Goal: Information Seeking & Learning: Learn about a topic

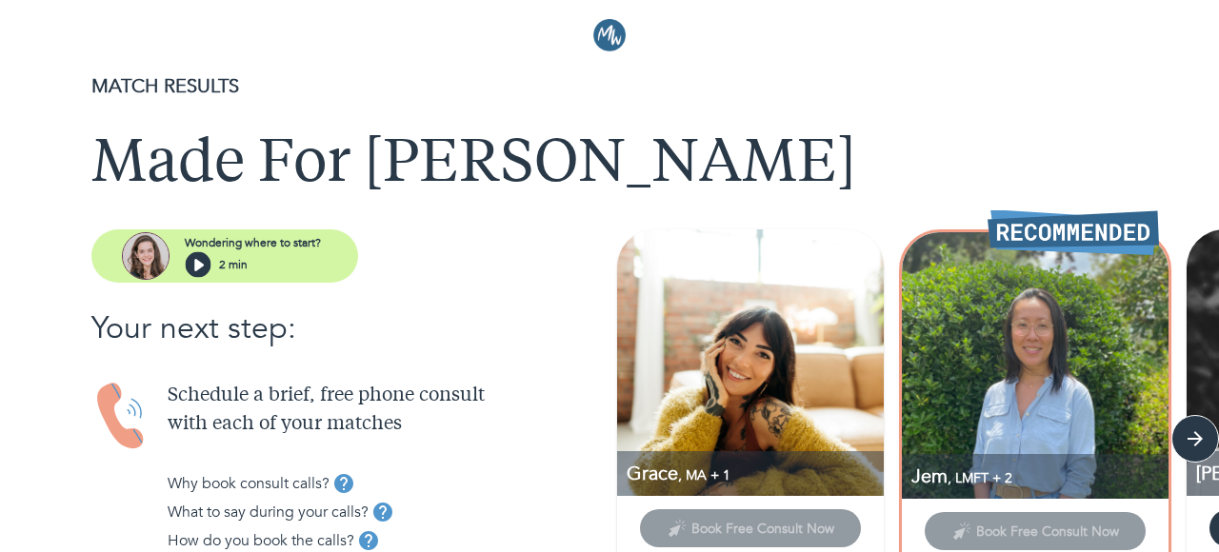
click at [1006, 311] on img at bounding box center [1035, 365] width 267 height 267
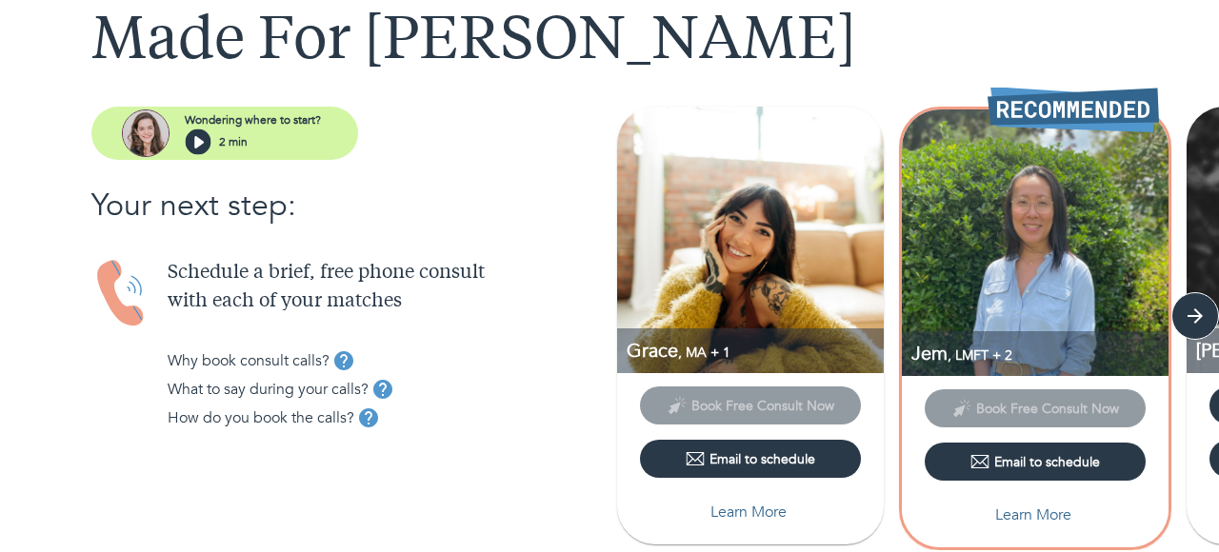
scroll to position [129, 0]
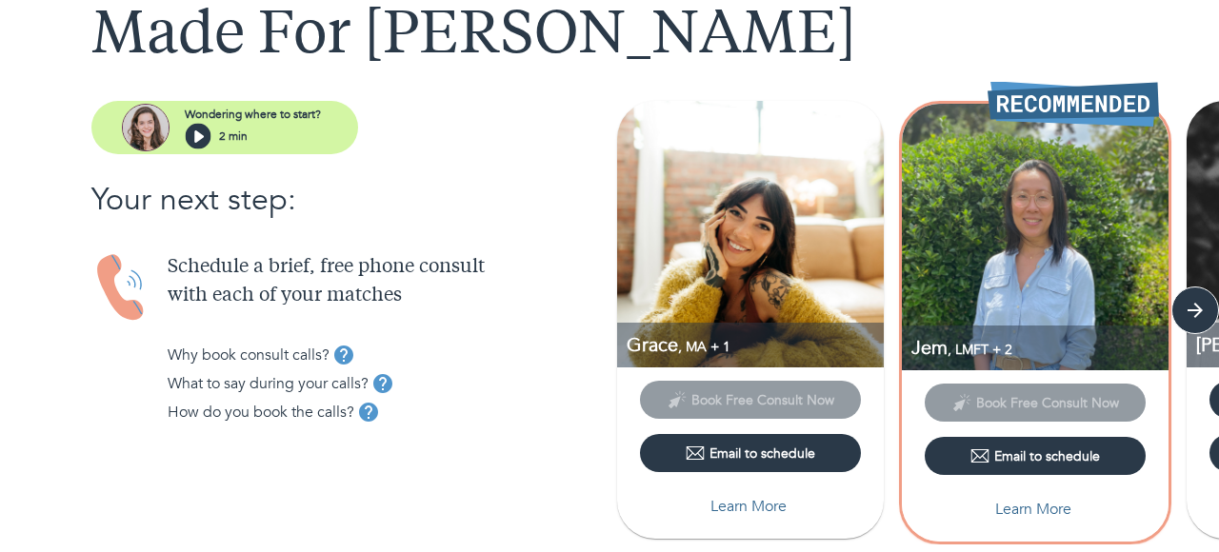
click at [826, 272] on img at bounding box center [750, 234] width 267 height 267
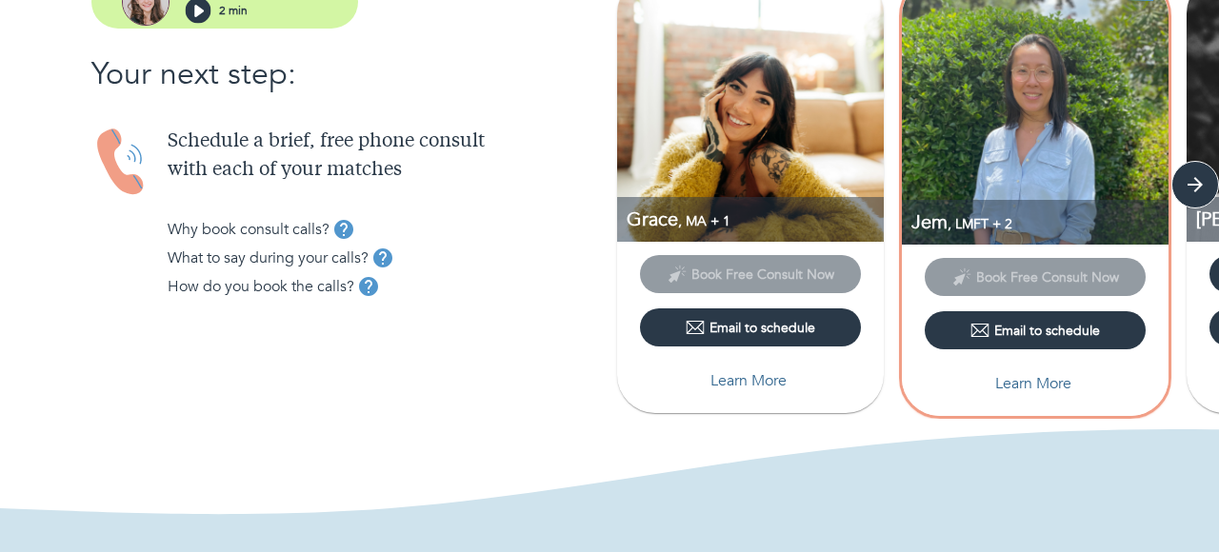
scroll to position [269, 0]
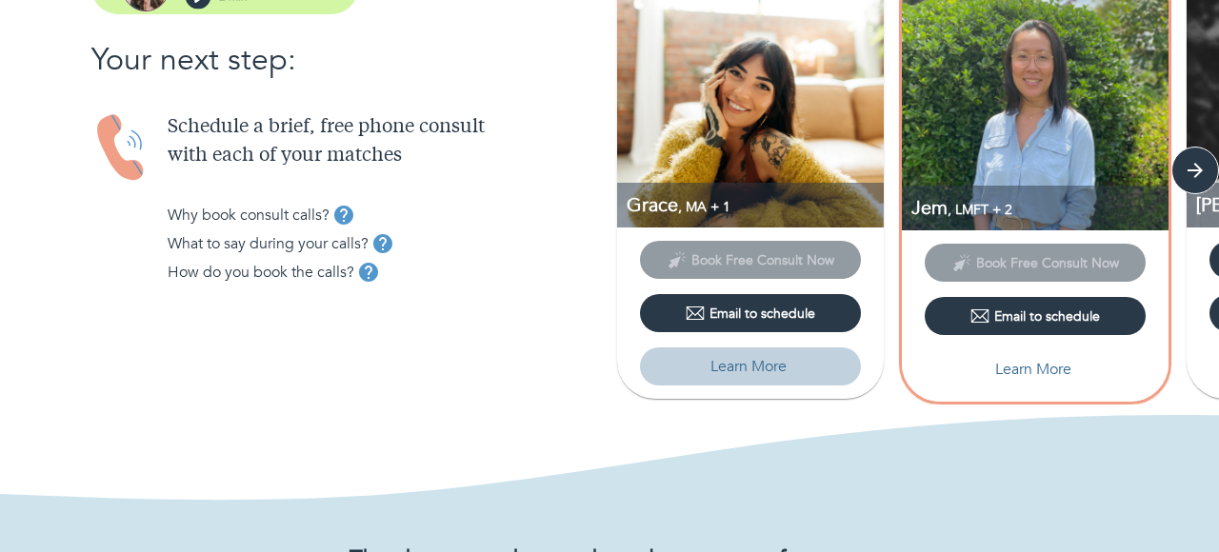
click at [788, 370] on span "Learn More" at bounding box center [751, 366] width 206 height 23
select select "6"
select select "2"
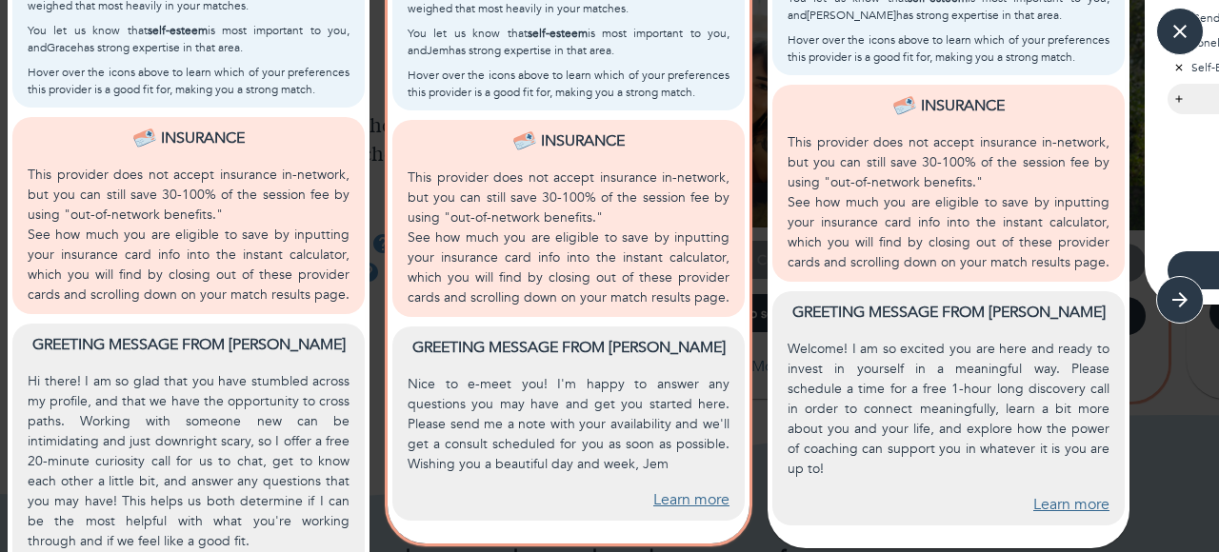
scroll to position [875, 0]
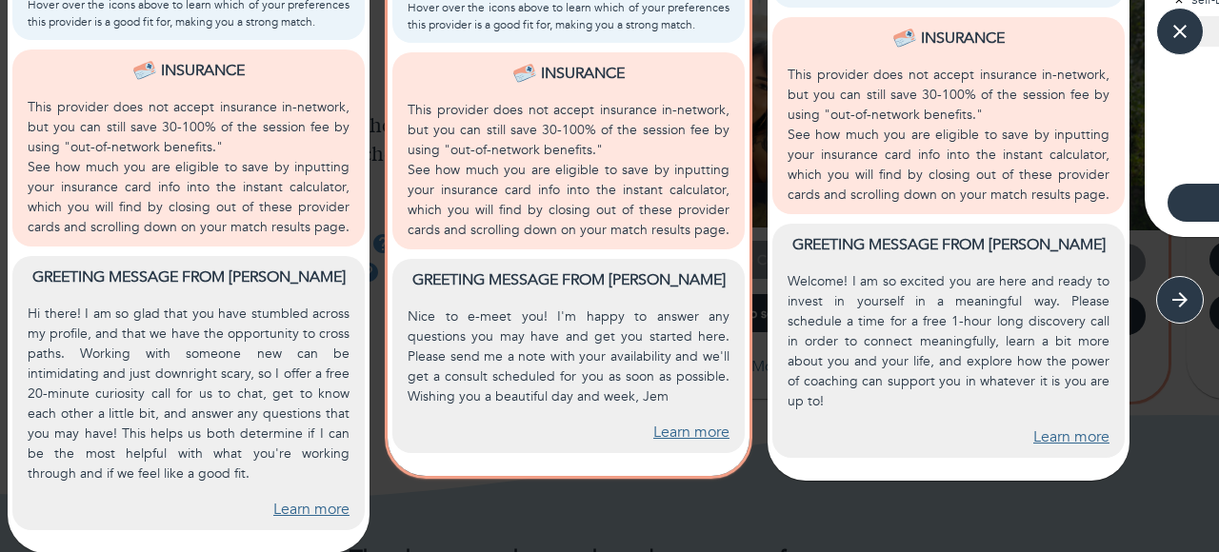
click at [723, 237] on p "See how much you are eligible to save by inputting your insurance card info int…" at bounding box center [569, 200] width 322 height 80
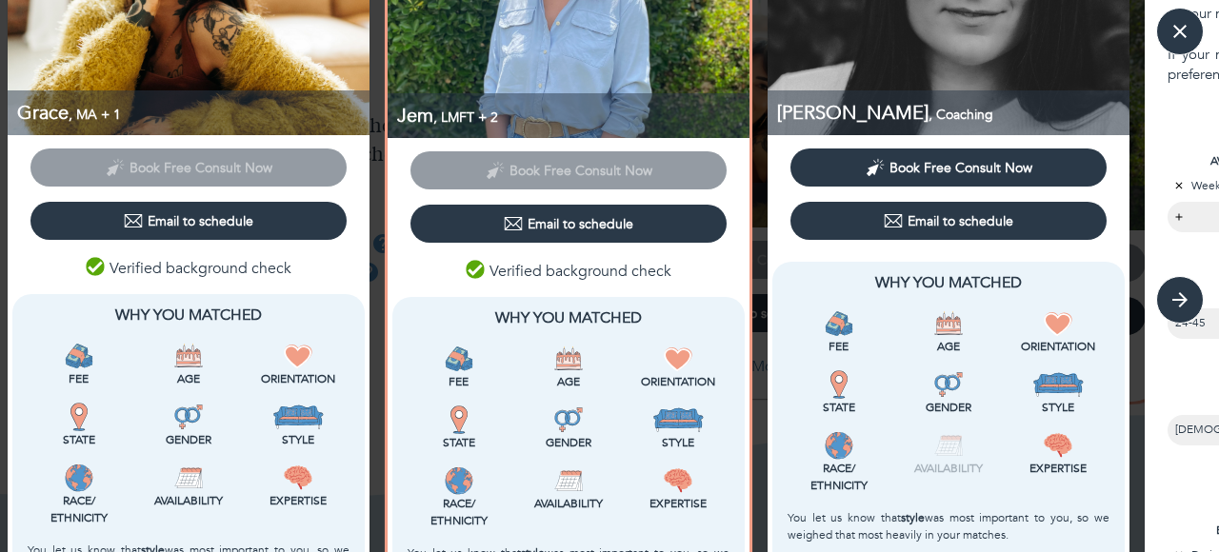
scroll to position [234, 0]
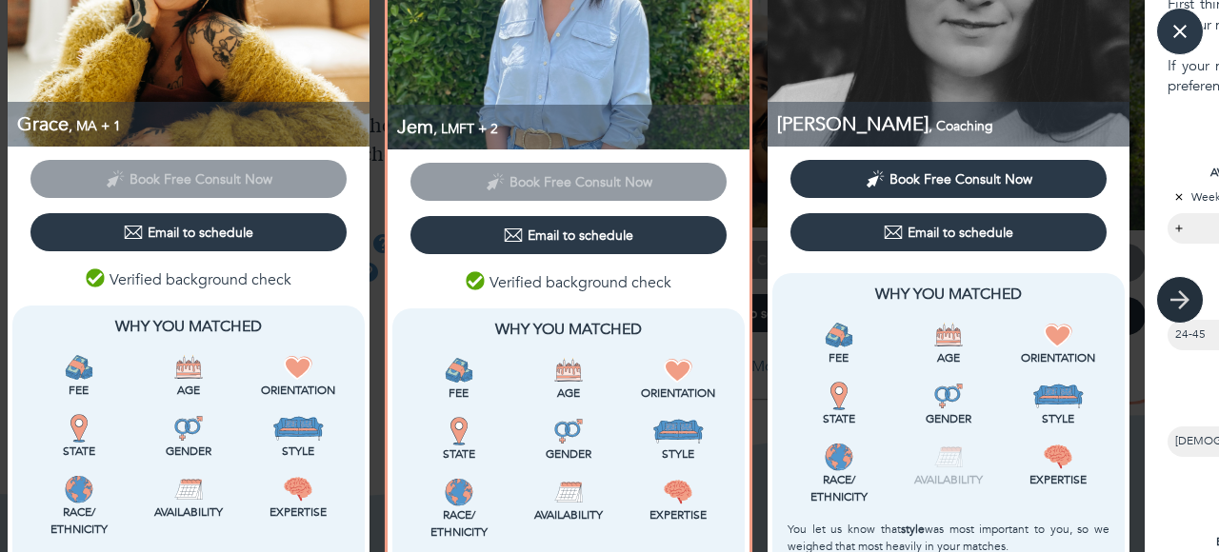
click at [1174, 294] on icon "button" at bounding box center [1180, 300] width 29 height 29
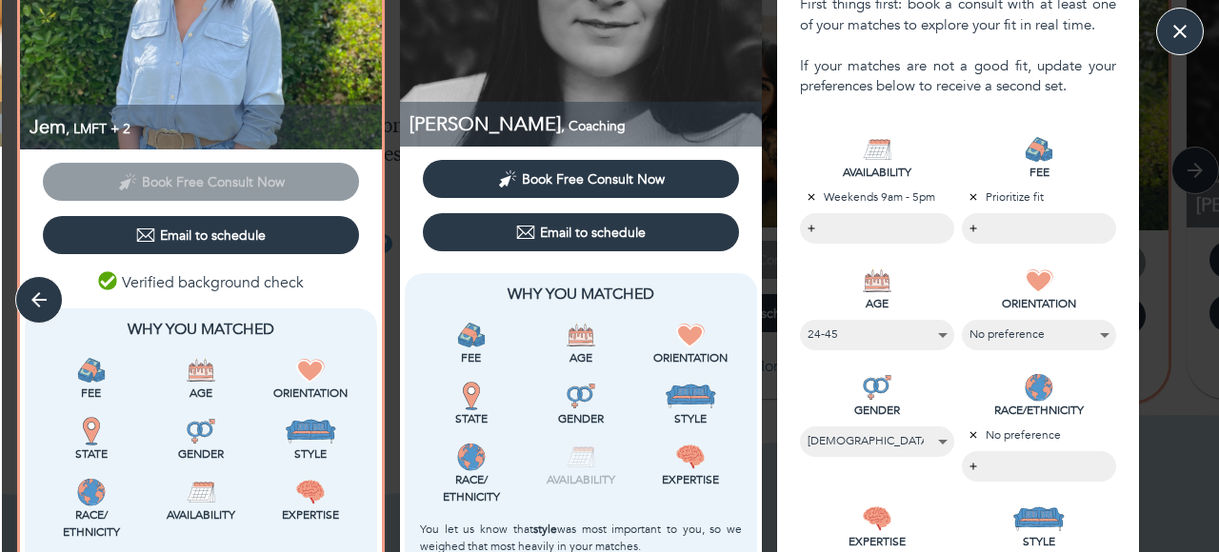
click at [1030, 236] on body "MATCH RESULTS Made For Eri Wondering where to start? 2 min Your next step: Sche…" at bounding box center [609, 7] width 1219 height 552
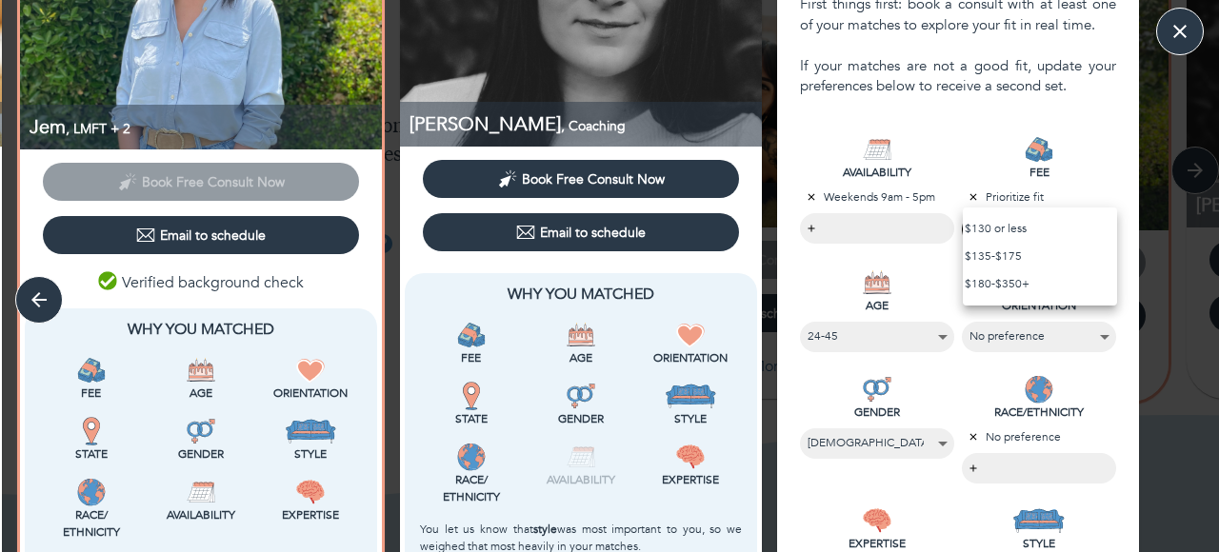
click at [1085, 191] on div at bounding box center [609, 276] width 1219 height 552
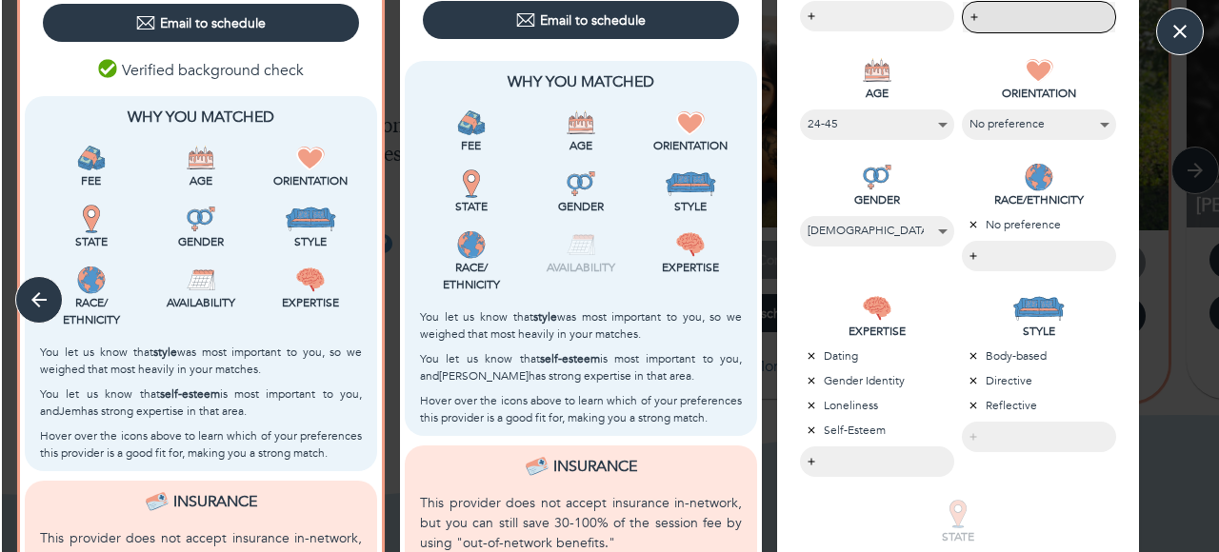
scroll to position [0, 0]
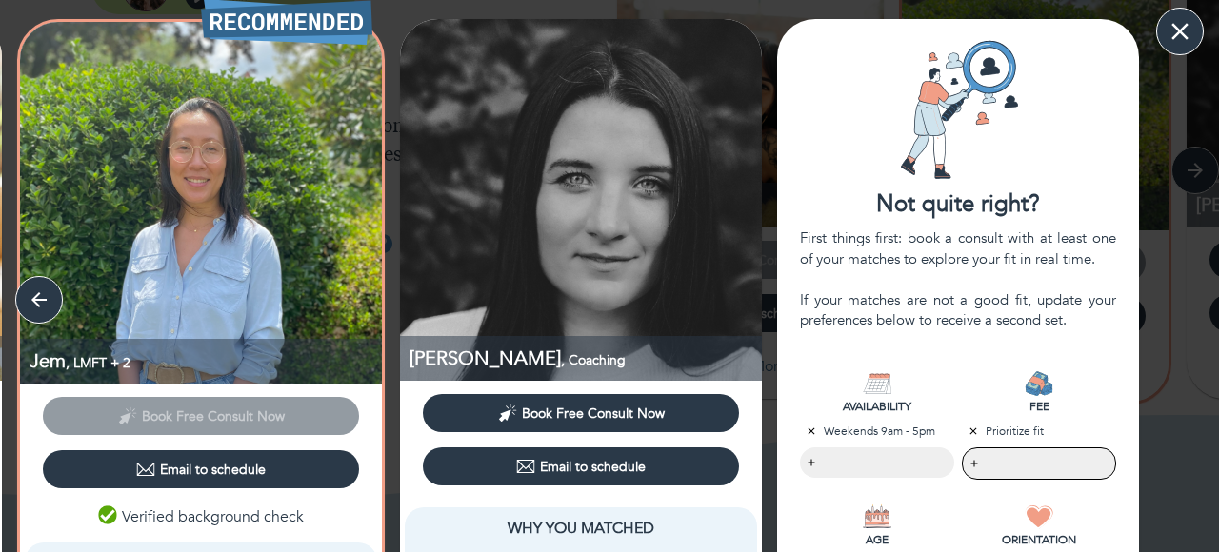
click at [1187, 26] on icon "button" at bounding box center [1180, 31] width 29 height 29
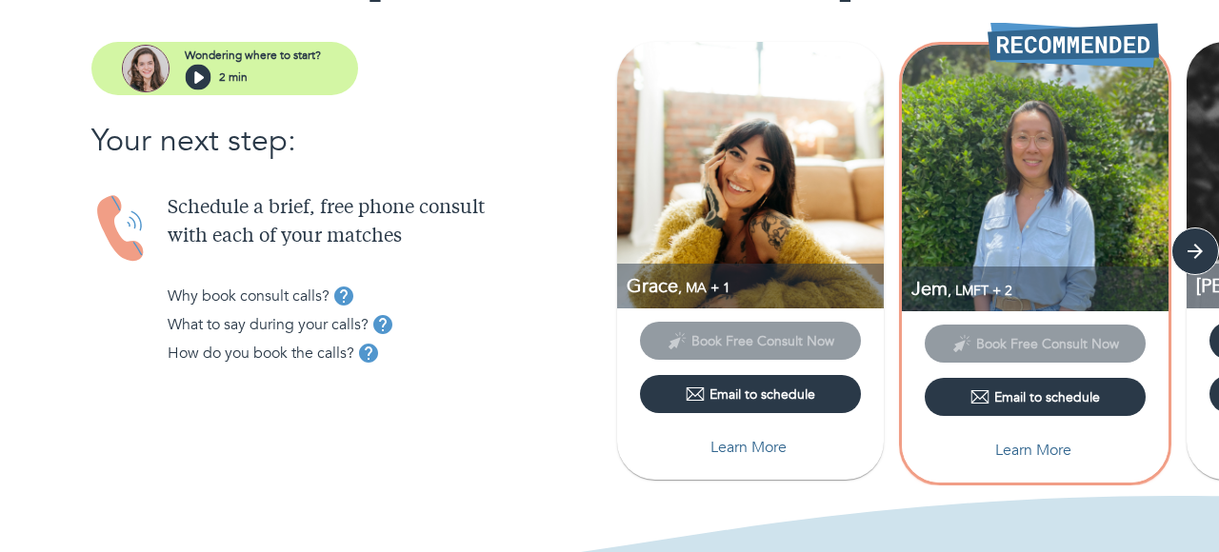
scroll to position [190, 0]
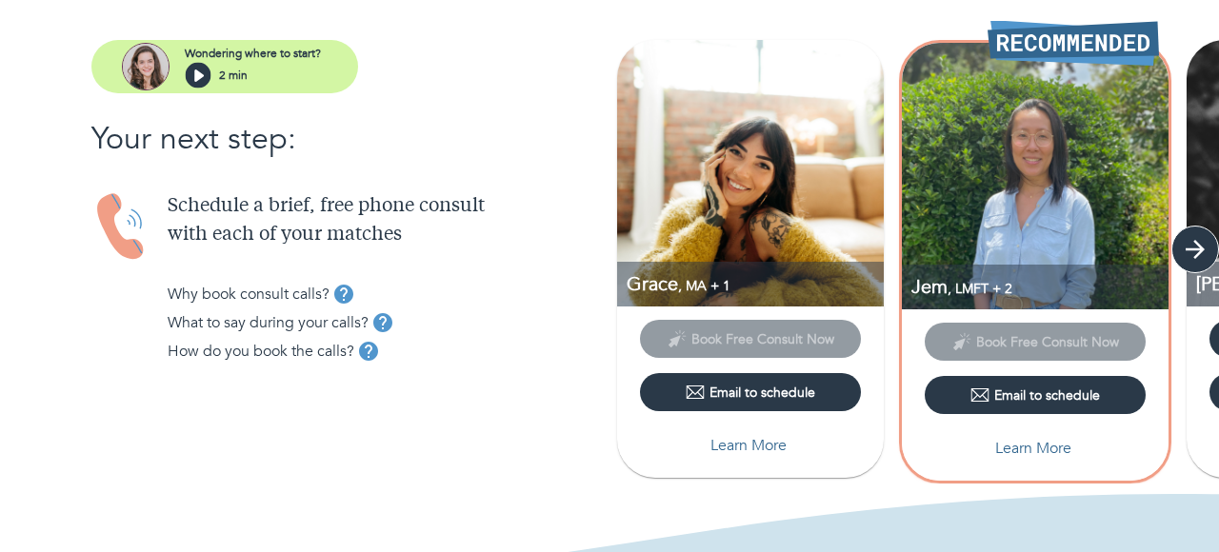
click at [1199, 254] on icon "button" at bounding box center [1195, 249] width 29 height 29
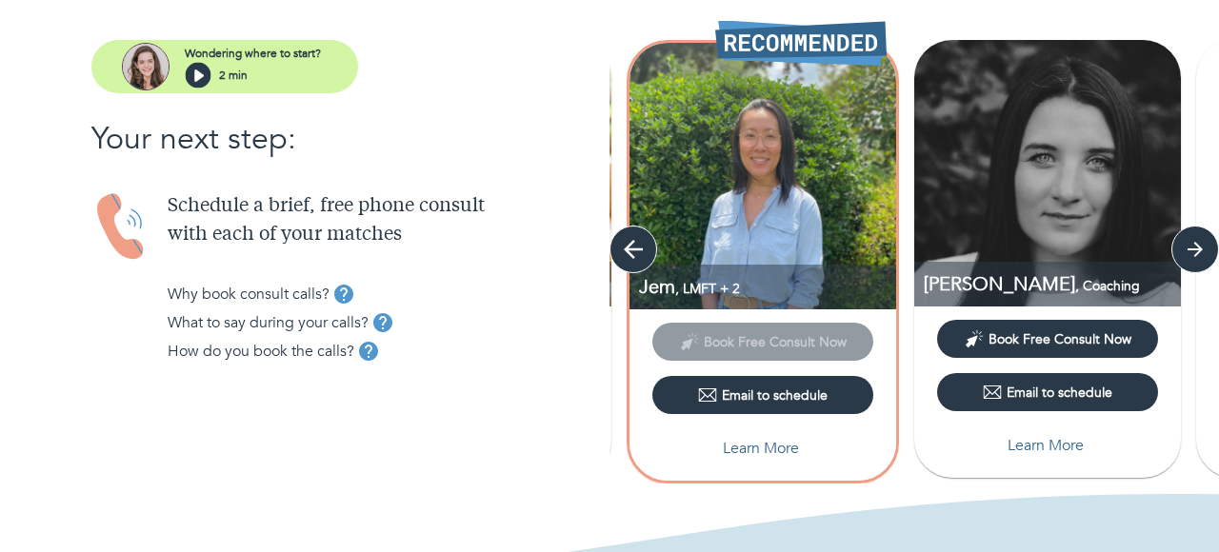
click at [638, 261] on icon "button" at bounding box center [633, 249] width 29 height 29
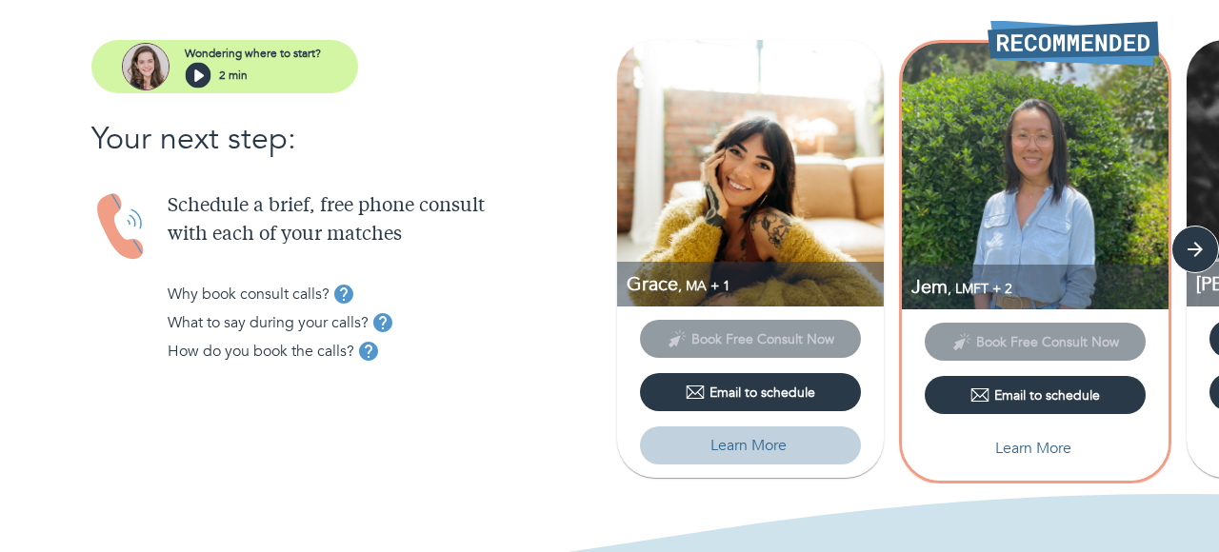
click at [731, 456] on p "Learn More" at bounding box center [748, 445] width 76 height 23
select select "6"
select select "2"
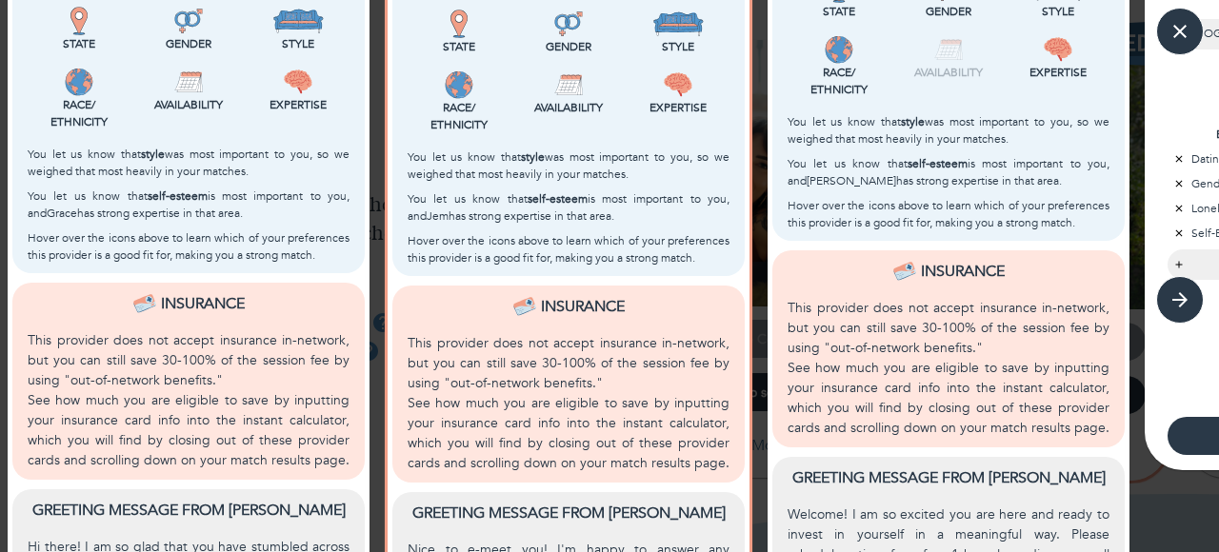
scroll to position [680, 0]
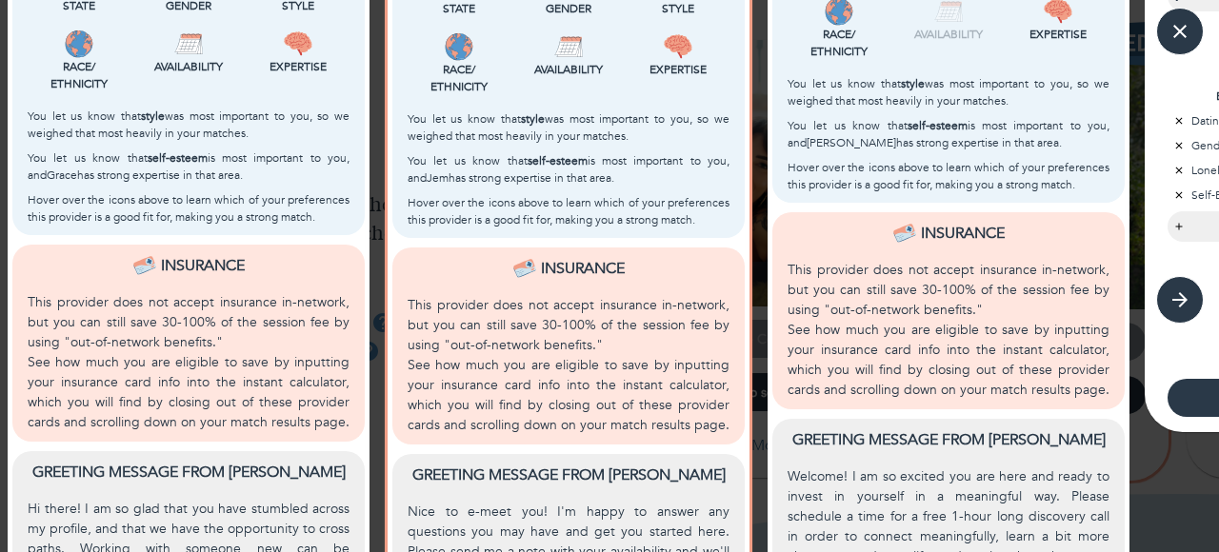
click at [338, 428] on p "See how much you are eligible to save by inputting your insurance card info int…" at bounding box center [189, 392] width 322 height 80
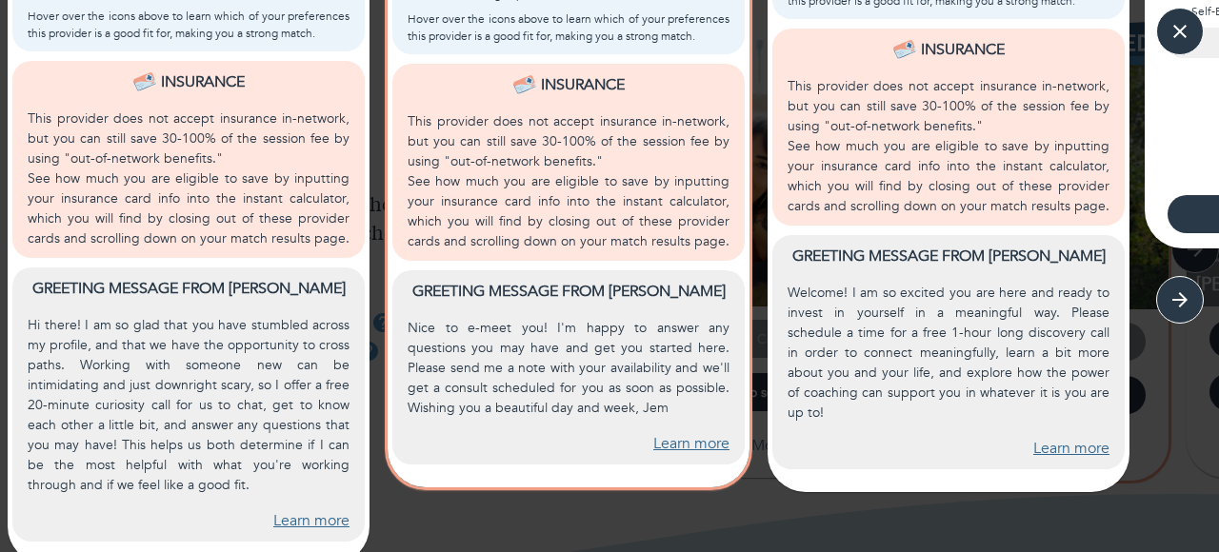
scroll to position [875, 0]
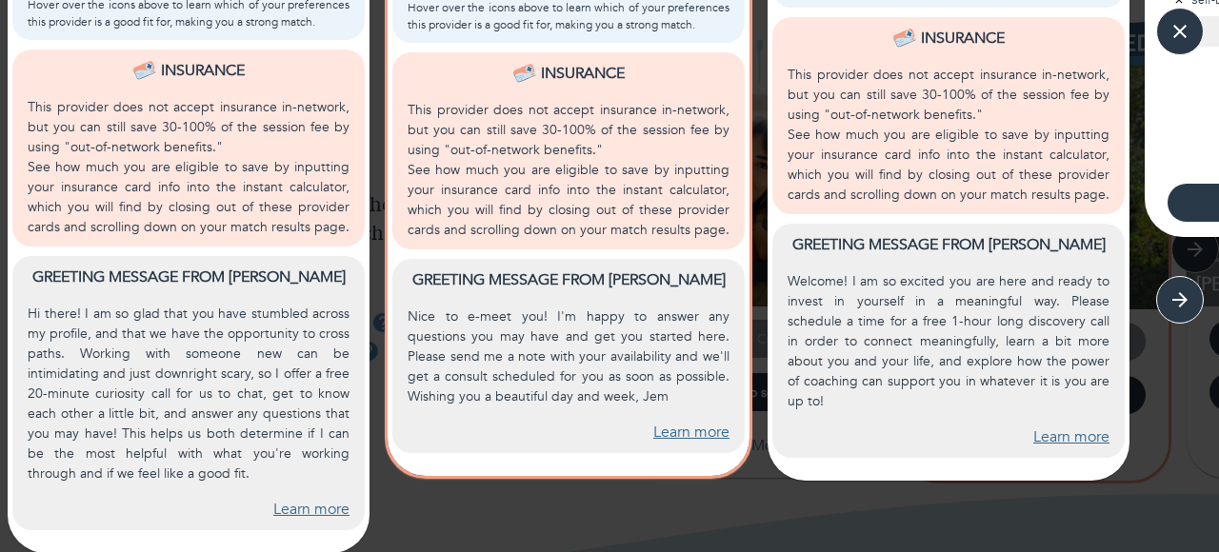
click at [310, 515] on link "Learn more" at bounding box center [311, 510] width 76 height 22
